Goal: Task Accomplishment & Management: Manage account settings

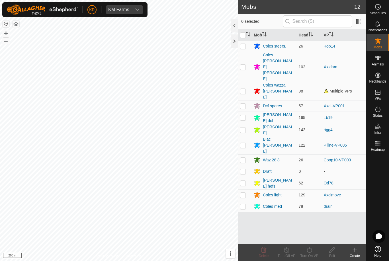
click at [272, 103] on div "Dcf spares" at bounding box center [272, 106] width 19 height 6
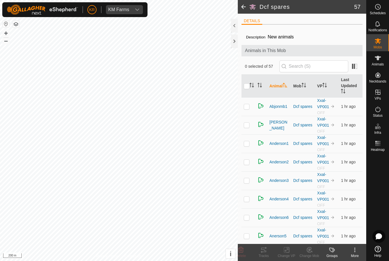
click at [244, 88] on input "checkbox" at bounding box center [247, 86] width 6 height 6
checkbox input "true"
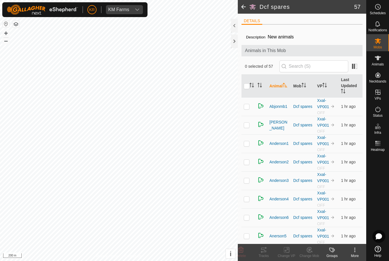
checkbox input "true"
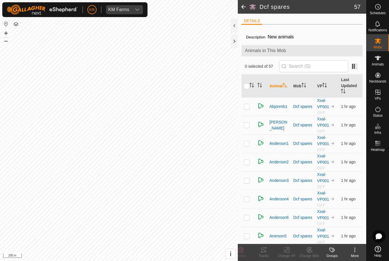
checkbox input "true"
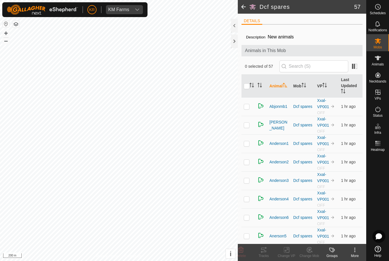
checkbox input "true"
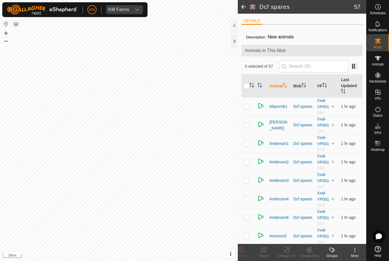
checkbox input "true"
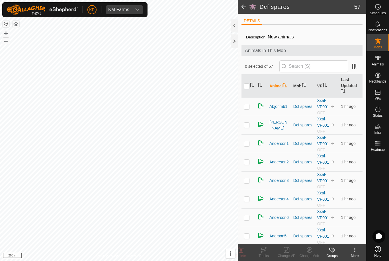
checkbox input "true"
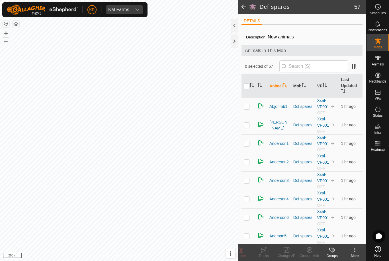
checkbox input "true"
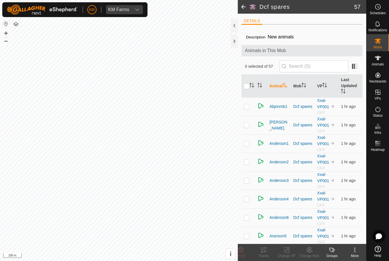
checkbox input "true"
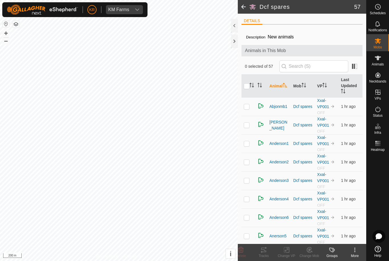
checkbox input "true"
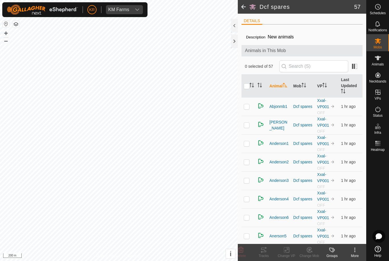
checkbox input "true"
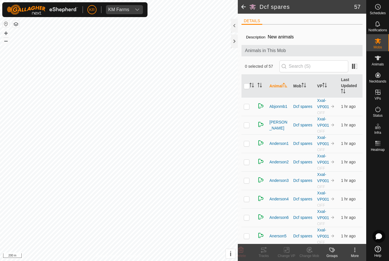
checkbox input "true"
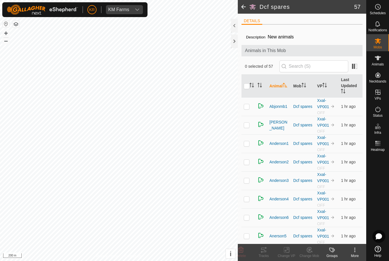
checkbox input "true"
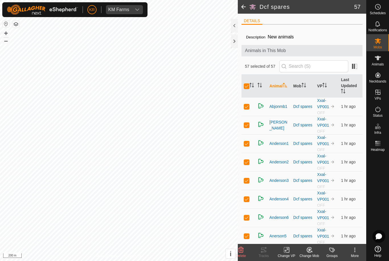
click at [240, 248] on icon at bounding box center [240, 250] width 5 height 6
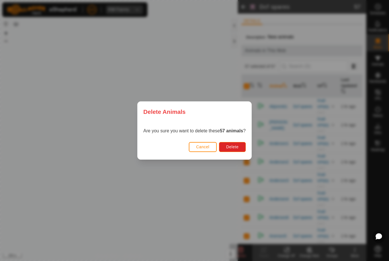
click at [232, 146] on span "Delete" at bounding box center [232, 147] width 12 height 5
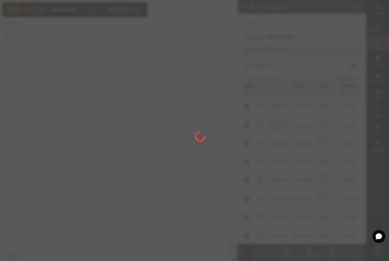
checkbox input "false"
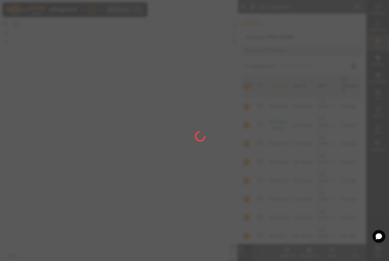
checkbox input "false"
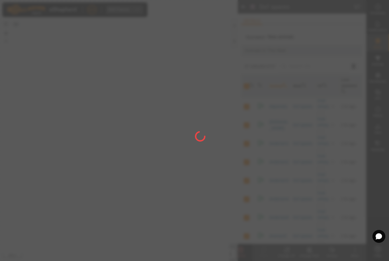
checkbox input "false"
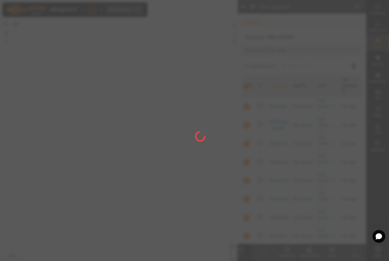
checkbox input "false"
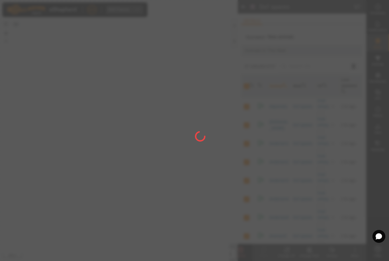
checkbox input "false"
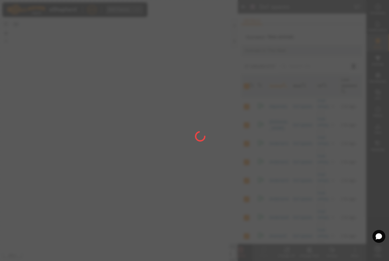
checkbox input "false"
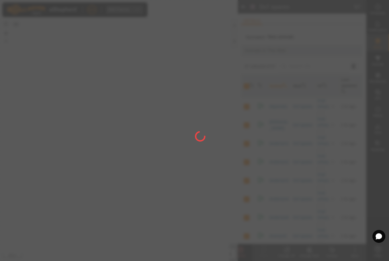
checkbox input "false"
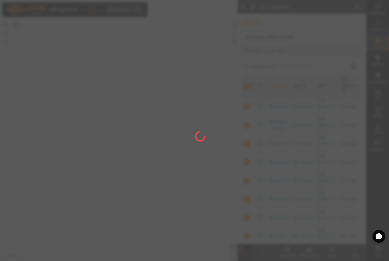
checkbox input "false"
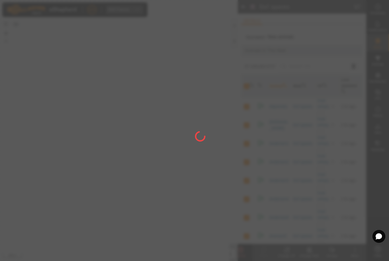
checkbox input "false"
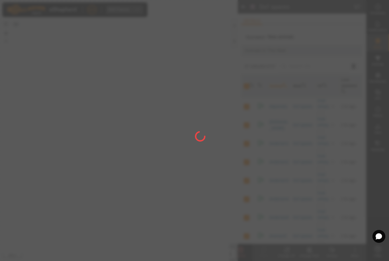
checkbox input "false"
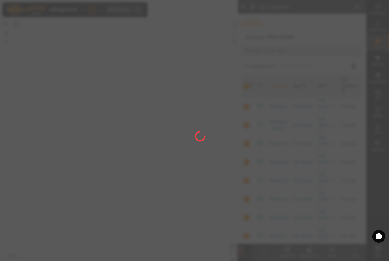
checkbox input "false"
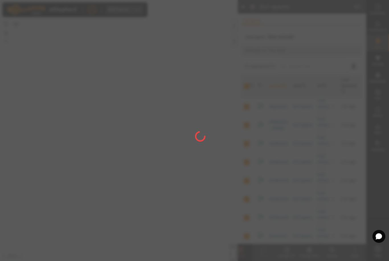
checkbox input "false"
